Goal: Task Accomplishment & Management: Manage account settings

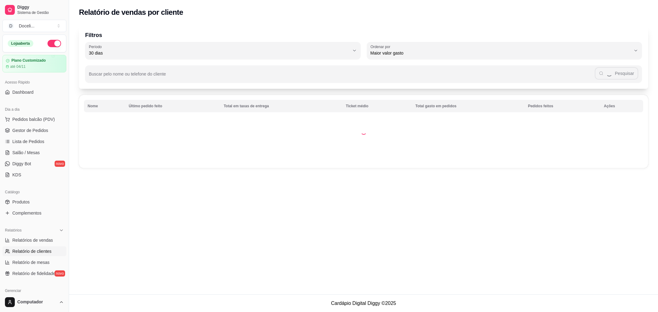
select select "30"
select select "HIGHEST_TOTAL_SPENT_WITH_ORDERS"
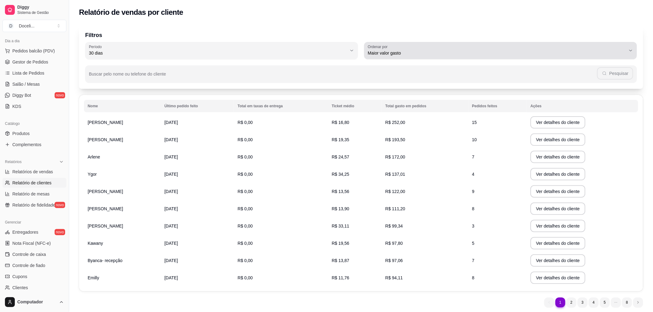
click at [584, 50] on span "Maior valor gasto" at bounding box center [497, 53] width 258 height 6
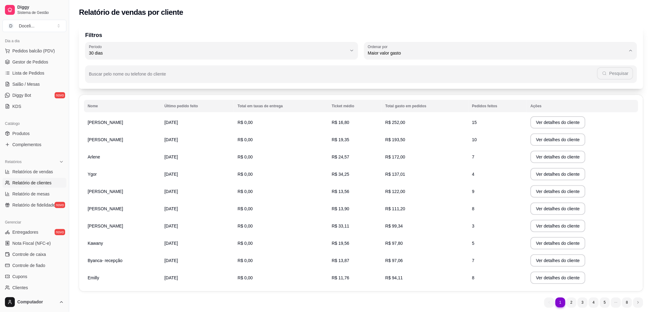
click at [401, 63] on li "Maior número de pedidos" at bounding box center [500, 68] width 257 height 10
type input "HIGHEST_ORDER_COUNT"
select select "HIGHEST_ORDER_COUNT"
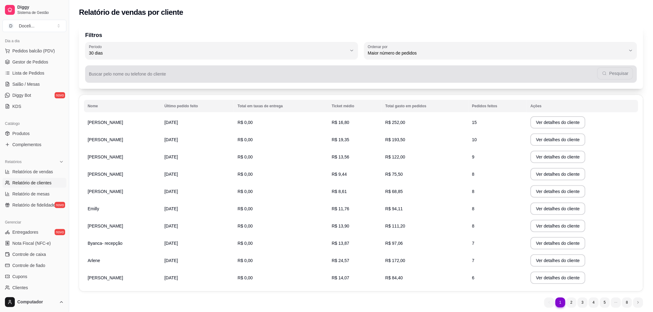
click at [115, 76] on input "Buscar pelo nome ou telefone do cliente" at bounding box center [343, 76] width 508 height 6
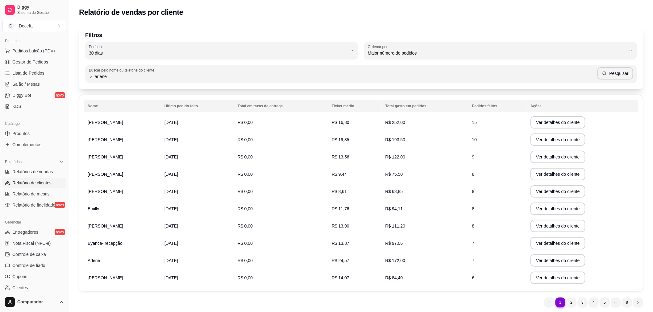
type input "arlene"
click at [612, 73] on button "Pesquisar" at bounding box center [615, 73] width 36 height 12
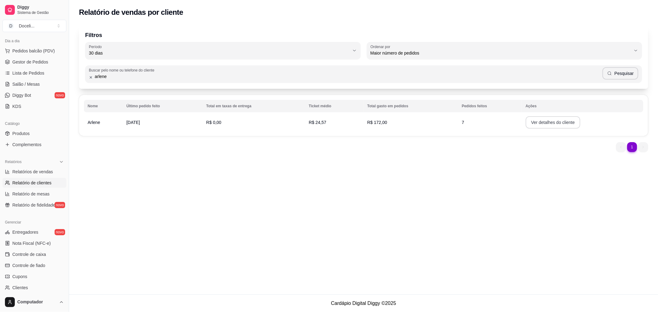
click at [549, 127] on button "Ver detalhes do cliente" at bounding box center [553, 122] width 55 height 12
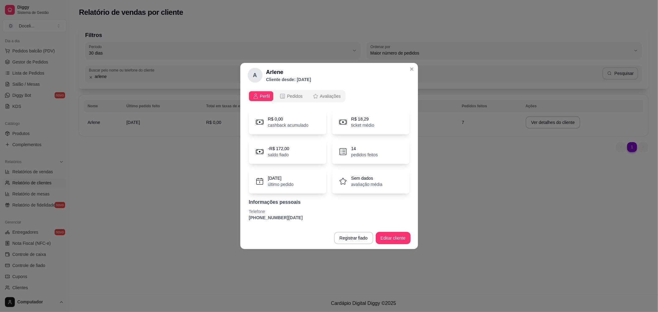
click at [278, 151] on p "-R$ 172,00" at bounding box center [278, 149] width 21 height 6
click at [363, 154] on p "pedidos feitos" at bounding box center [364, 155] width 27 height 6
drag, startPoint x: 349, startPoint y: 151, endPoint x: 345, endPoint y: 150, distance: 3.9
click at [348, 151] on div "14 pedidos feitos" at bounding box center [370, 151] width 77 height 25
click at [345, 150] on icon at bounding box center [343, 150] width 3 height 0
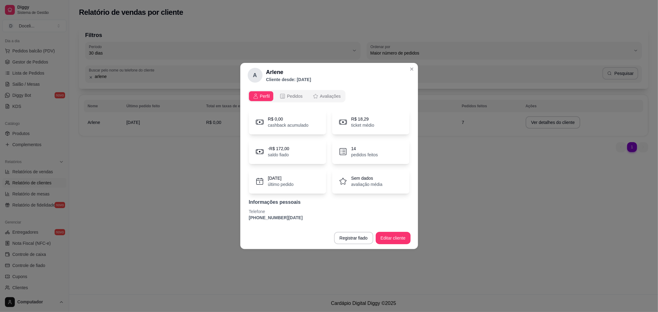
click at [362, 115] on div "R$ 18,29 ticket médio" at bounding box center [370, 122] width 77 height 25
click at [357, 122] on p "R$ 18,29" at bounding box center [362, 119] width 23 height 6
click at [291, 97] on span "Pedidos" at bounding box center [295, 96] width 16 height 6
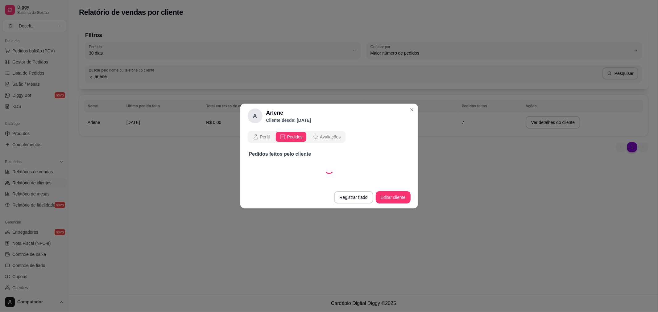
select select "30"
select select "ALL"
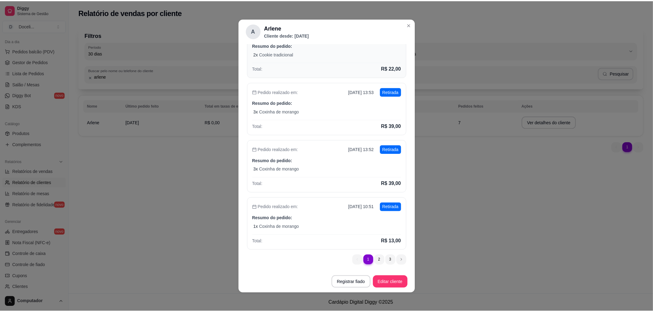
scroll to position [0, 0]
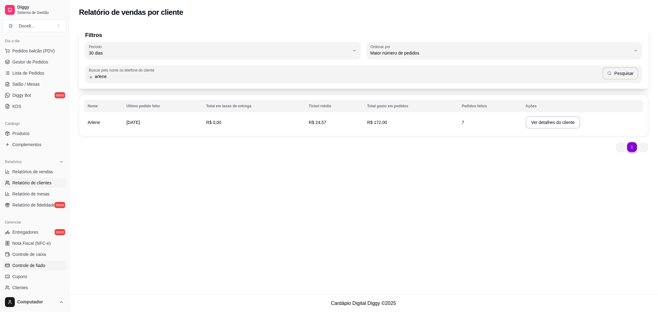
click at [27, 263] on span "Controle de fiado" at bounding box center [28, 266] width 33 height 6
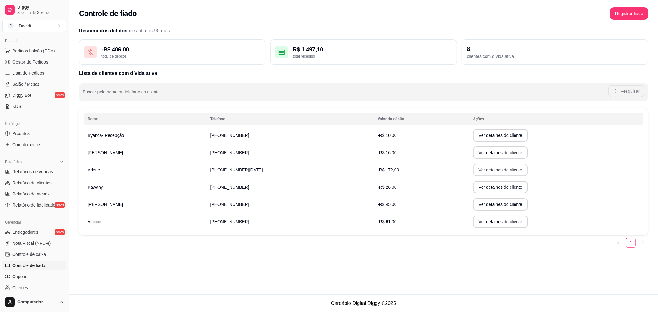
click at [485, 169] on button "Ver detalhes do cliente" at bounding box center [500, 170] width 55 height 12
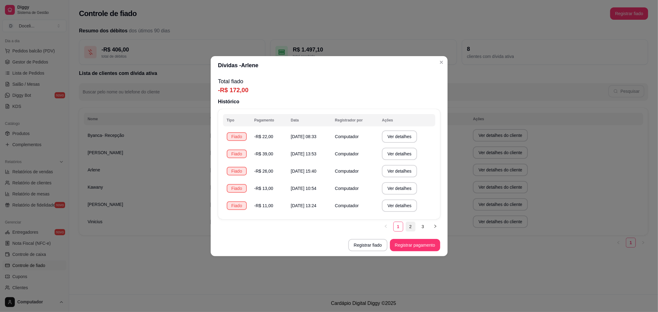
click at [410, 227] on link "2" at bounding box center [410, 226] width 9 height 9
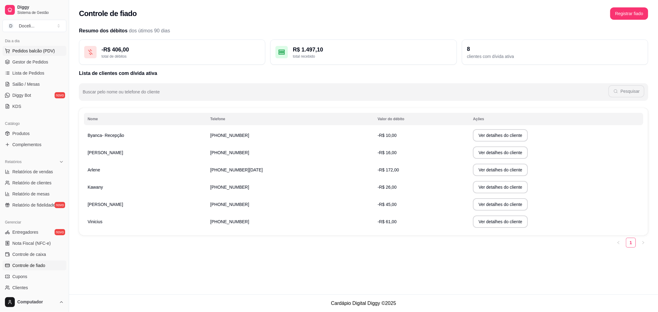
click at [35, 53] on span "Pedidos balcão (PDV)" at bounding box center [33, 51] width 43 height 6
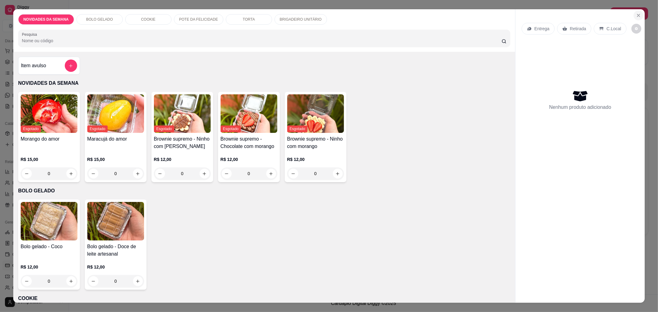
click at [636, 14] on icon "Close" at bounding box center [638, 15] width 5 height 5
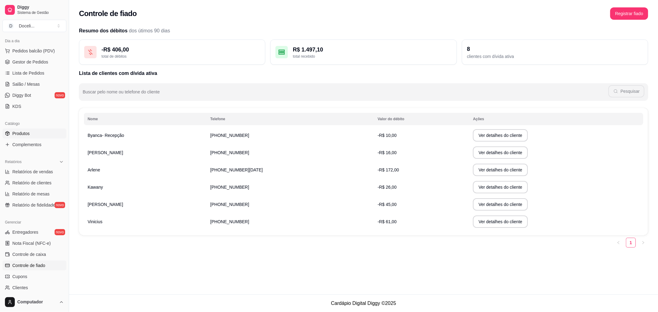
click at [29, 137] on link "Produtos" at bounding box center [34, 134] width 64 height 10
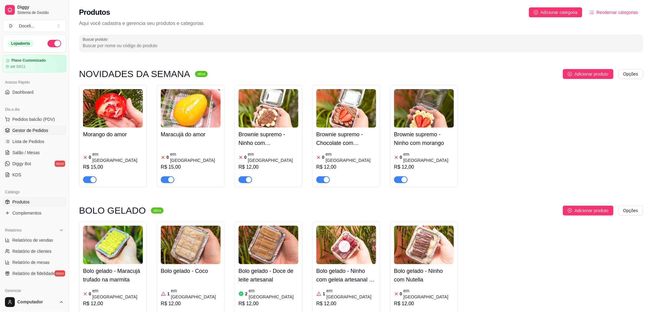
click at [29, 131] on span "Gestor de Pedidos" at bounding box center [30, 130] width 36 height 6
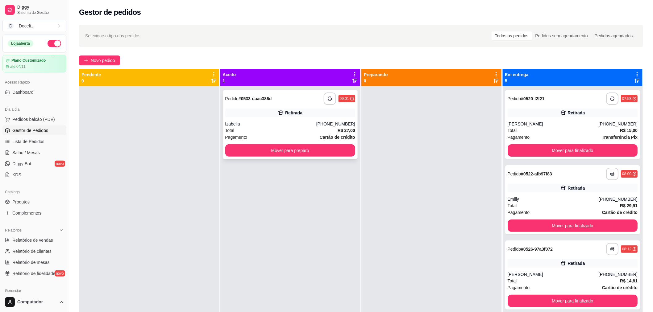
click at [255, 126] on div "Izabella" at bounding box center [270, 124] width 91 height 6
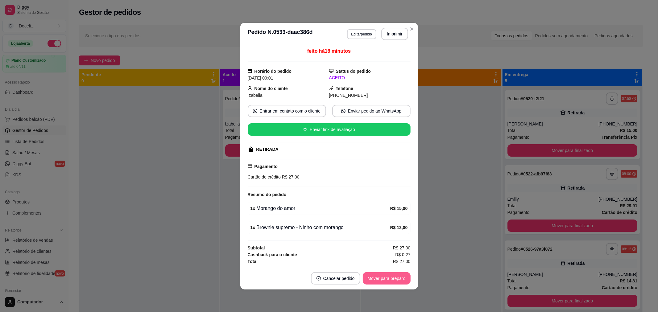
click at [379, 275] on button "Mover para preparo" at bounding box center [387, 278] width 48 height 12
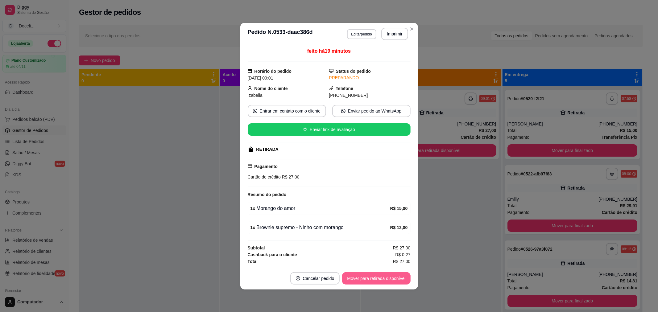
click at [379, 277] on button "Mover para retirada disponível" at bounding box center [376, 278] width 68 height 12
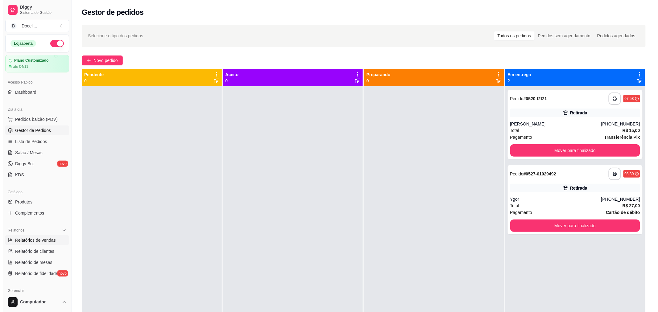
scroll to position [69, 0]
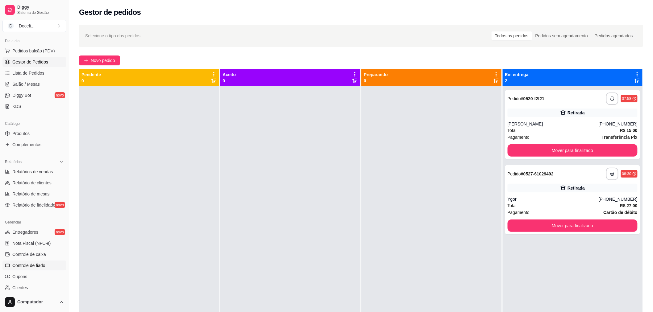
click at [36, 264] on span "Controle de fiado" at bounding box center [28, 266] width 33 height 6
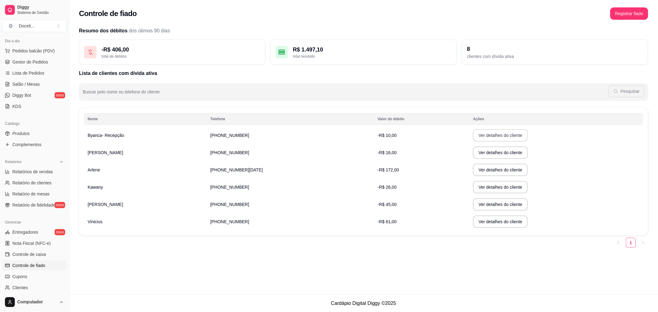
click at [473, 137] on button "Ver detalhes do cliente" at bounding box center [500, 135] width 55 height 12
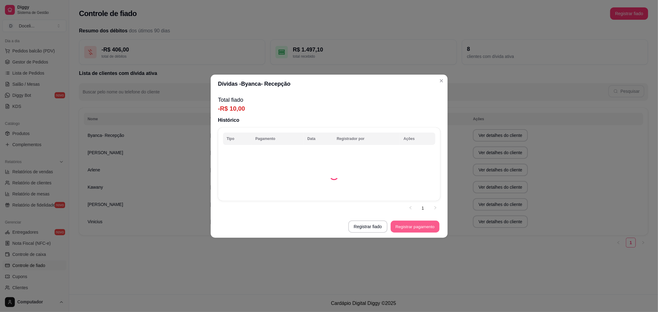
click at [405, 227] on button "Registrar pagamento" at bounding box center [415, 227] width 49 height 12
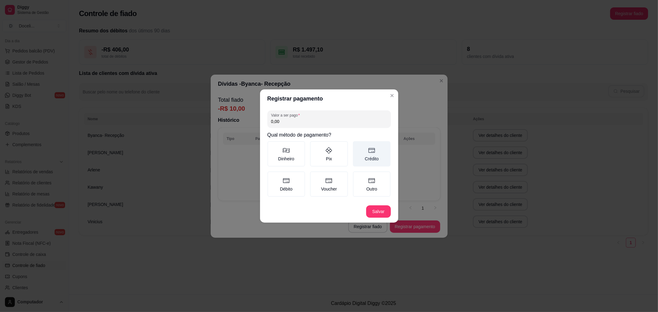
click at [372, 156] on label "Crédito" at bounding box center [372, 153] width 38 height 25
click at [358, 146] on button "Crédito" at bounding box center [355, 143] width 5 height 5
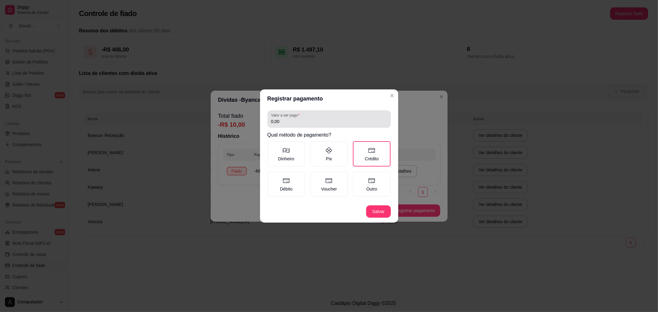
click at [325, 127] on div "Valor a ser pago 0,00" at bounding box center [329, 118] width 123 height 17
type input "10,00"
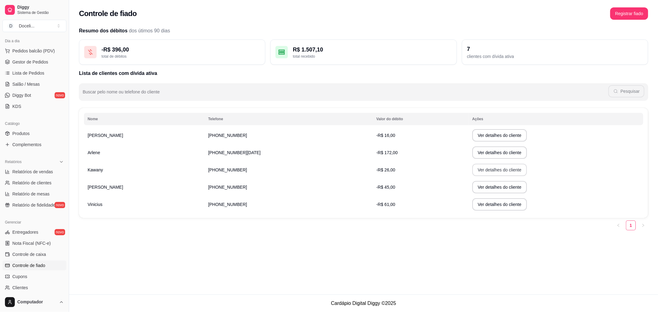
click at [472, 171] on button "Ver detalhes do cliente" at bounding box center [499, 170] width 55 height 12
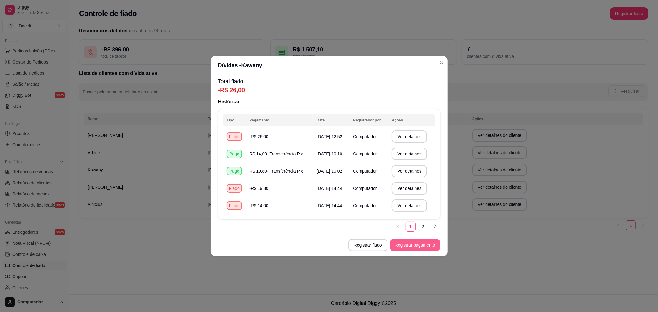
click at [426, 242] on button "Registrar pagamento" at bounding box center [415, 245] width 50 height 12
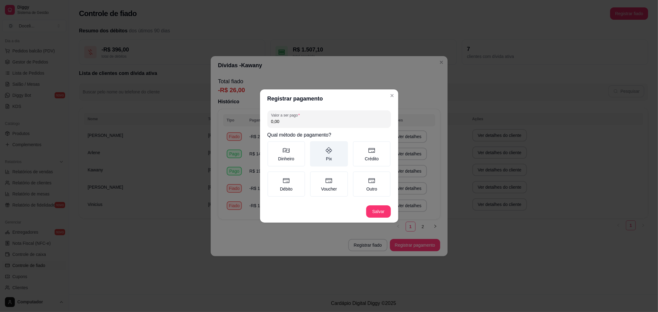
click at [328, 155] on label "Pix" at bounding box center [329, 153] width 38 height 25
click at [315, 146] on button "Pix" at bounding box center [312, 143] width 5 height 5
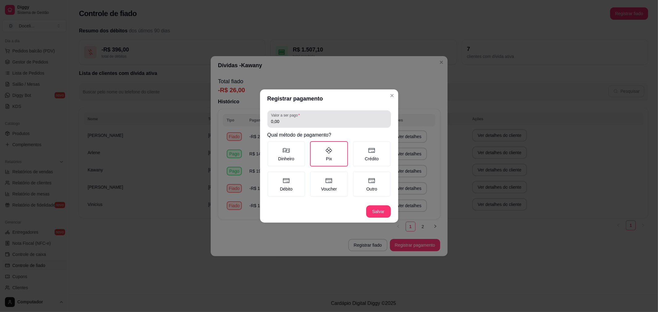
click at [321, 121] on input "0,00" at bounding box center [329, 122] width 116 height 6
type input "26,00"
click at [381, 217] on footer "Salvar" at bounding box center [329, 212] width 138 height 22
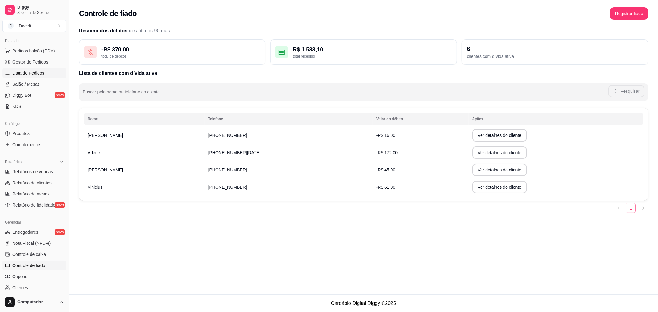
drag, startPoint x: 28, startPoint y: 62, endPoint x: 29, endPoint y: 70, distance: 7.8
click at [28, 62] on span "Gestor de Pedidos" at bounding box center [30, 62] width 36 height 6
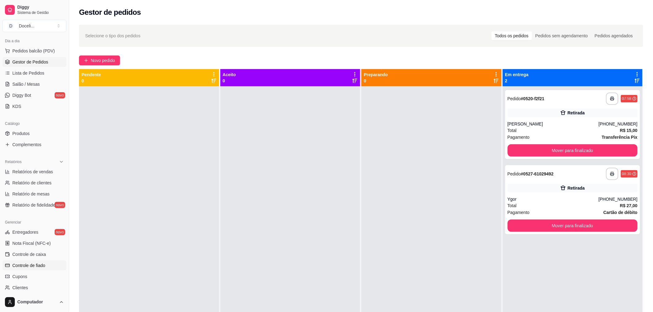
click at [38, 267] on span "Controle de fiado" at bounding box center [28, 266] width 33 height 6
